Goal: Task Accomplishment & Management: Manage account settings

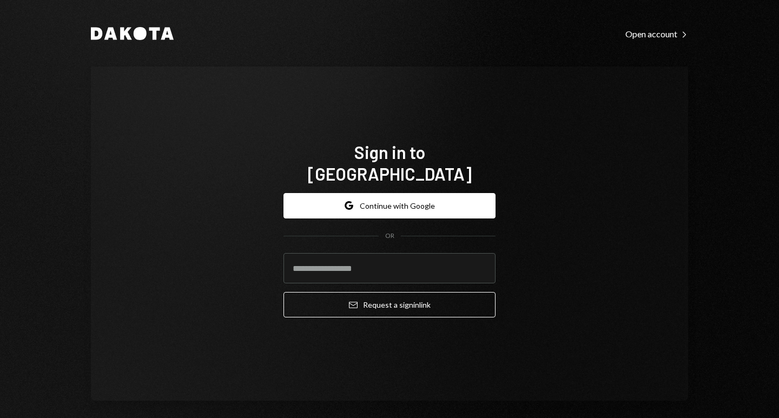
click at [349, 193] on button "Google Continue with Google" at bounding box center [389, 205] width 212 height 25
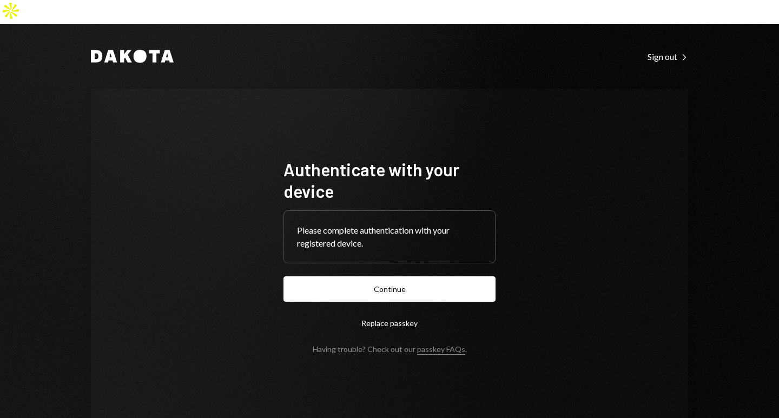
click at [376, 276] on button "Continue" at bounding box center [389, 288] width 212 height 25
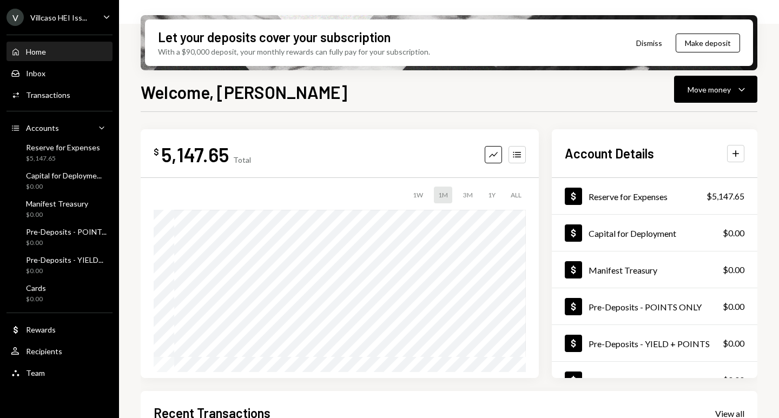
click at [108, 19] on icon "Caret Down" at bounding box center [107, 17] width 12 height 12
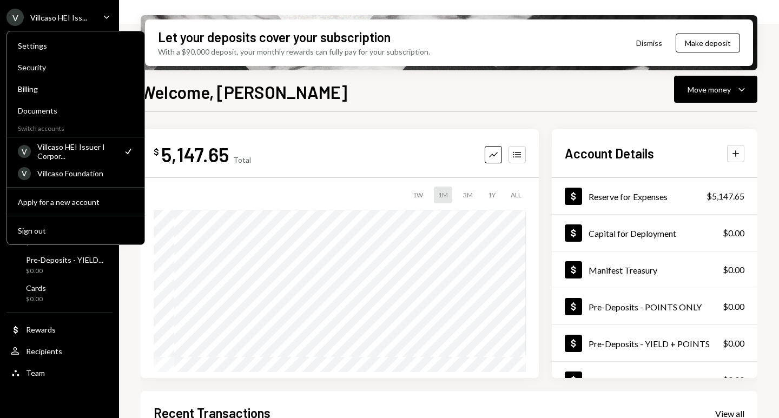
click at [83, 178] on div "V Villcaso Foundation" at bounding box center [76, 173] width 116 height 18
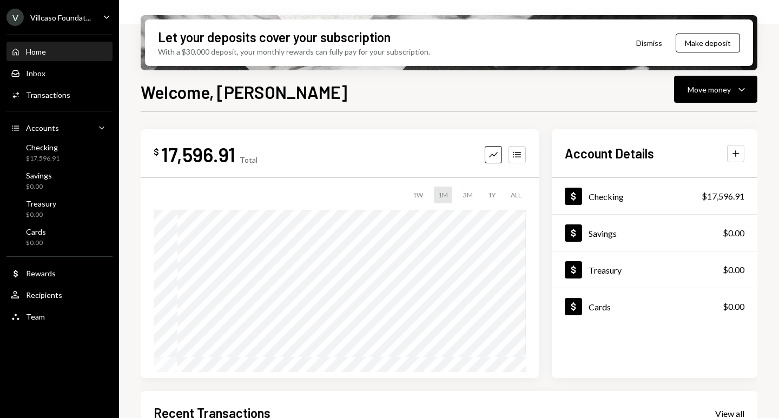
click at [51, 97] on div "Transactions" at bounding box center [48, 94] width 44 height 9
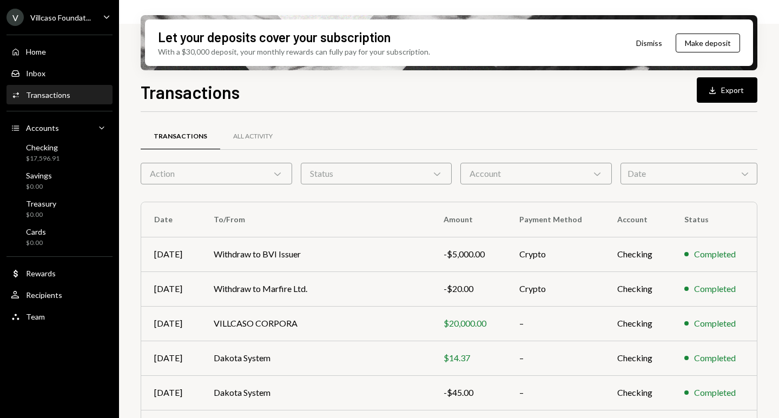
click at [300, 292] on td "Withdraw to Marfire Ltd." at bounding box center [316, 288] width 230 height 35
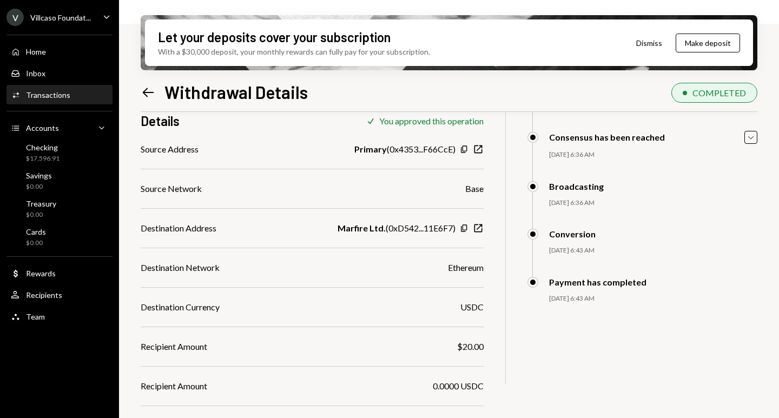
scroll to position [147, 0]
click at [477, 225] on icon "New Window" at bounding box center [478, 227] width 11 height 11
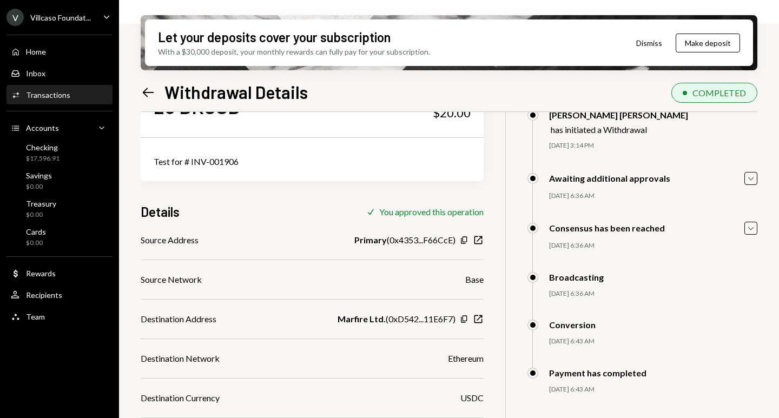
scroll to position [55, 0]
